Goal: Transaction & Acquisition: Purchase product/service

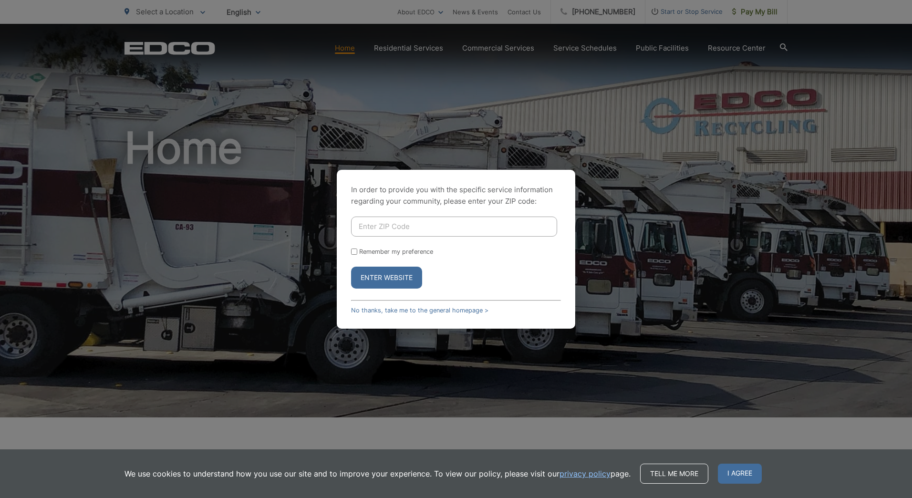
click at [439, 218] on input "Enter ZIP Code" at bounding box center [454, 227] width 206 height 20
click at [405, 278] on button "Enter Website" at bounding box center [386, 278] width 71 height 22
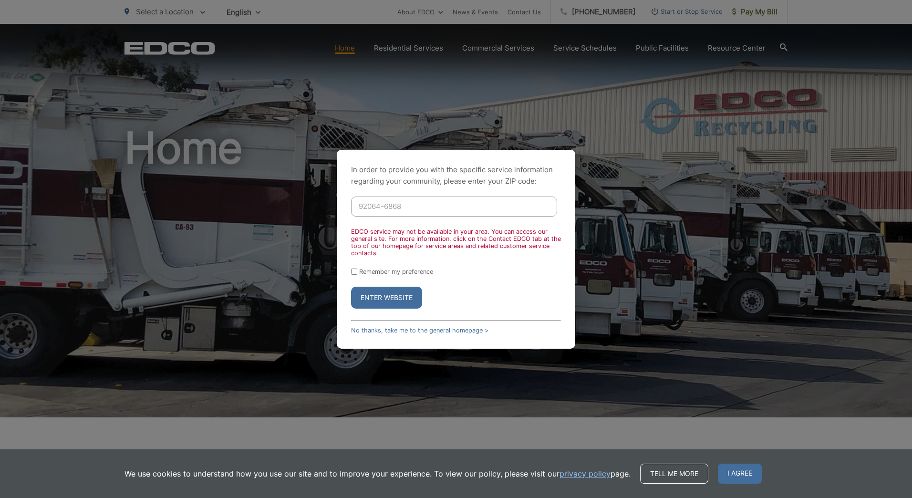
click at [406, 205] on input "92064-6868" at bounding box center [454, 207] width 206 height 20
type input "92064"
click at [351, 287] on button "Enter Website" at bounding box center [386, 298] width 71 height 22
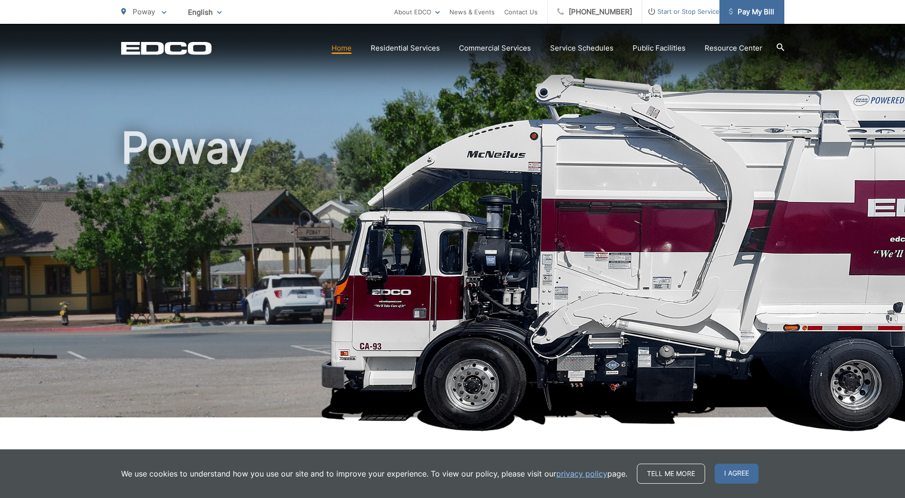
click at [753, 8] on span "Pay My Bill" at bounding box center [751, 11] width 45 height 11
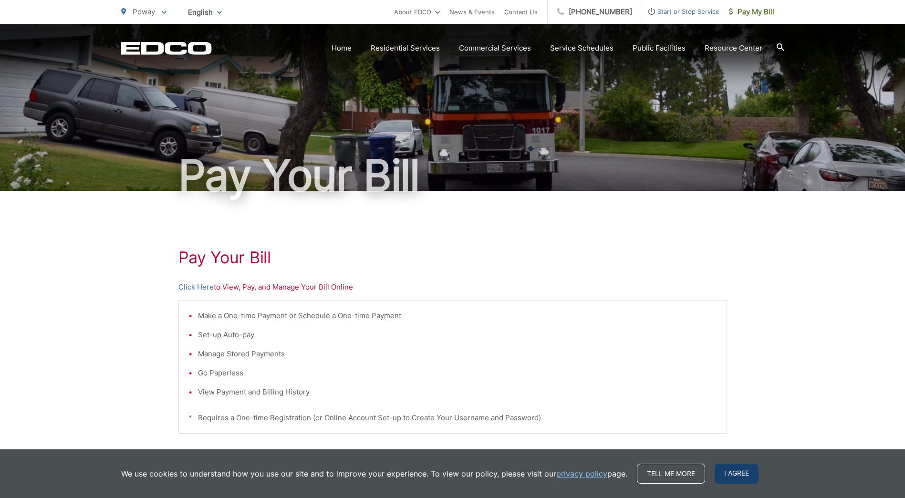
click at [749, 473] on span "I agree" at bounding box center [737, 474] width 44 height 20
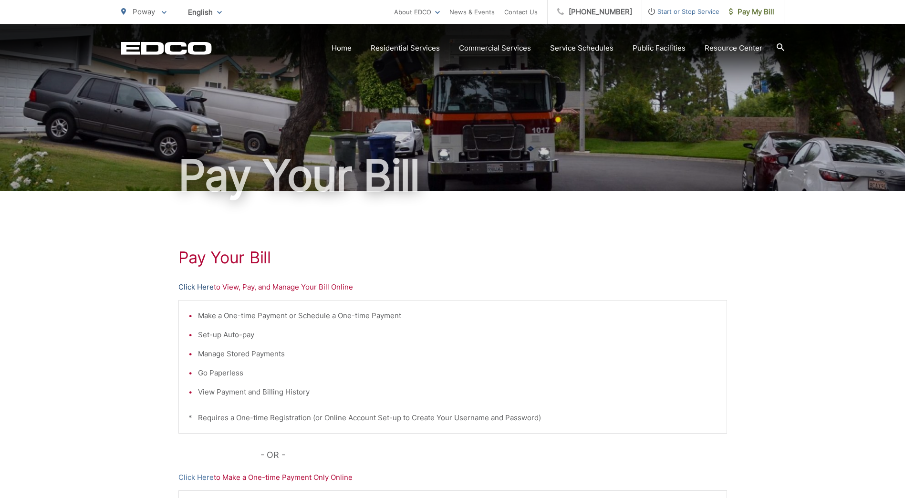
click at [195, 284] on link "Click Here" at bounding box center [195, 286] width 35 height 11
